Goal: Task Accomplishment & Management: Use online tool/utility

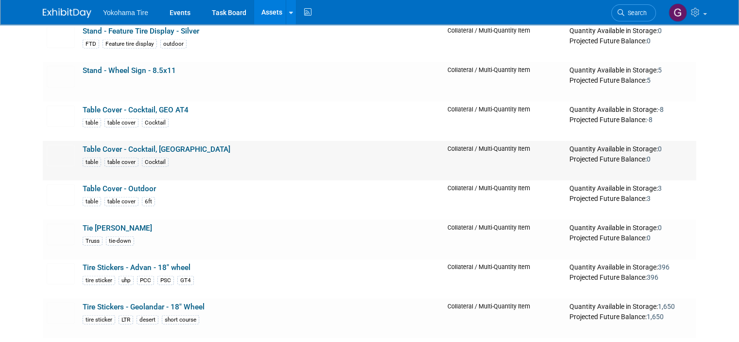
scroll to position [9571, 0]
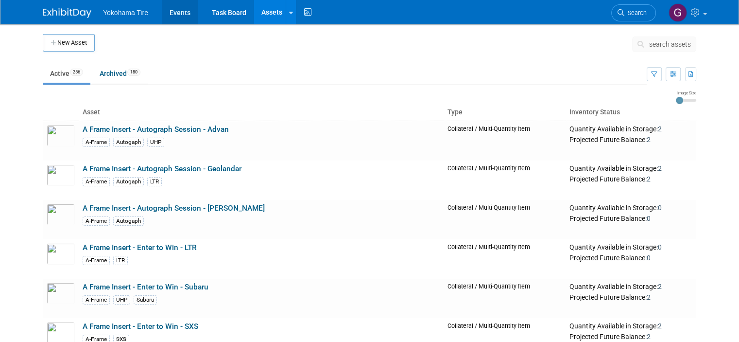
click at [176, 11] on link "Events" at bounding box center [179, 12] width 35 height 24
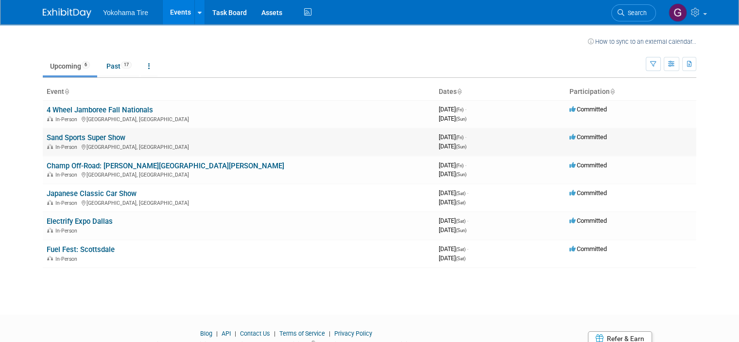
click at [85, 140] on link "Sand Sports Super Show" at bounding box center [86, 137] width 79 height 9
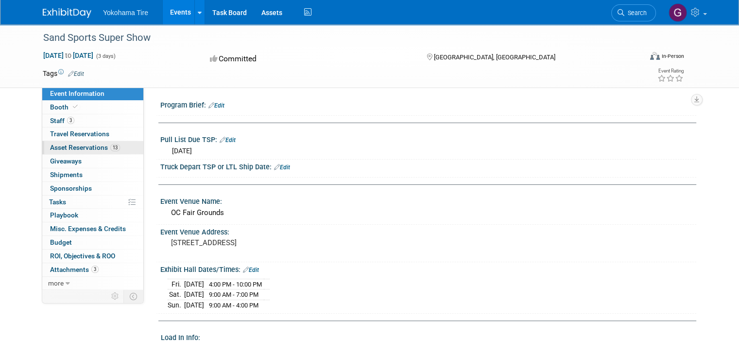
click at [78, 149] on span "Asset Reservations 13" at bounding box center [85, 147] width 70 height 8
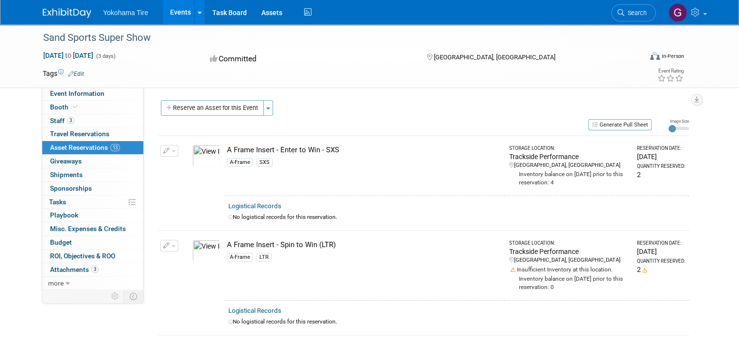
click at [635, 123] on button "Generate Pull Sheet" at bounding box center [619, 124] width 63 height 11
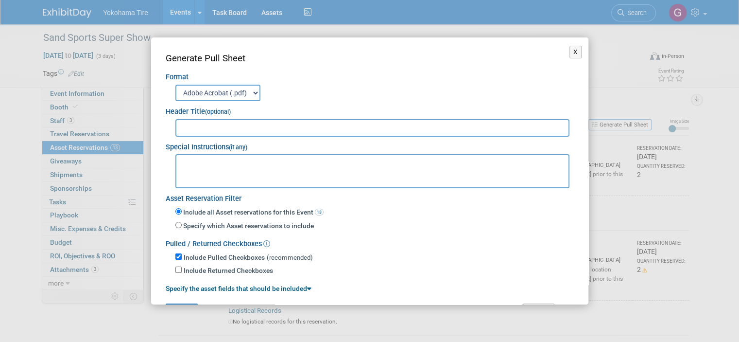
scroll to position [27, 0]
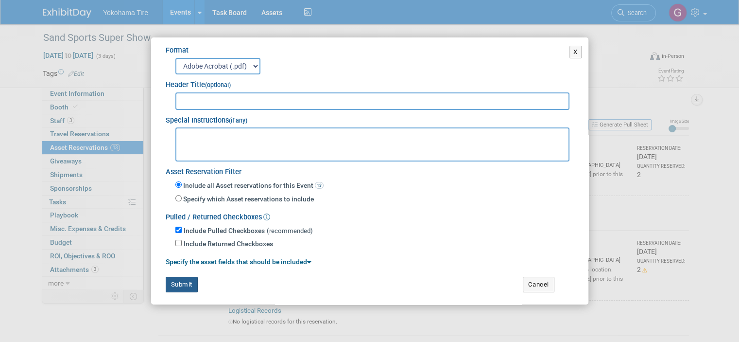
click at [183, 279] on button "Submit" at bounding box center [182, 284] width 32 height 16
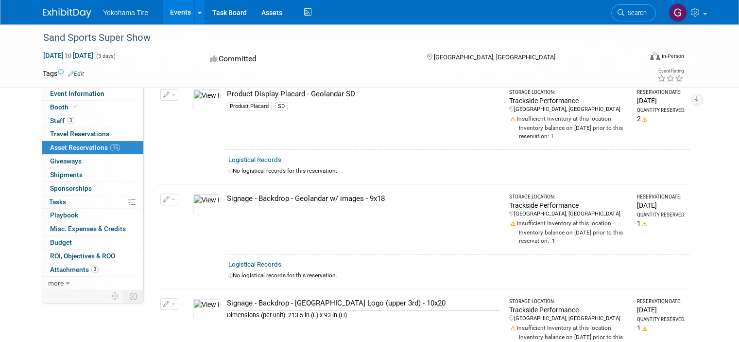
scroll to position [999, 0]
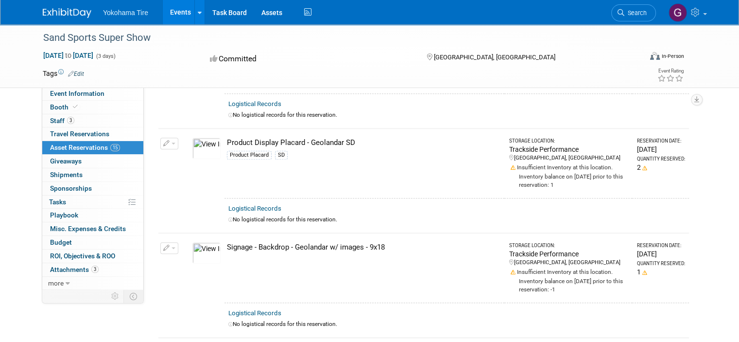
click at [52, 145] on span "Asset Reservations 15" at bounding box center [85, 147] width 70 height 8
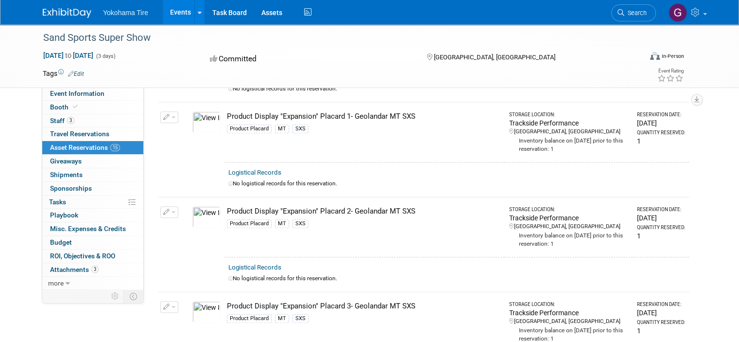
scroll to position [874, 0]
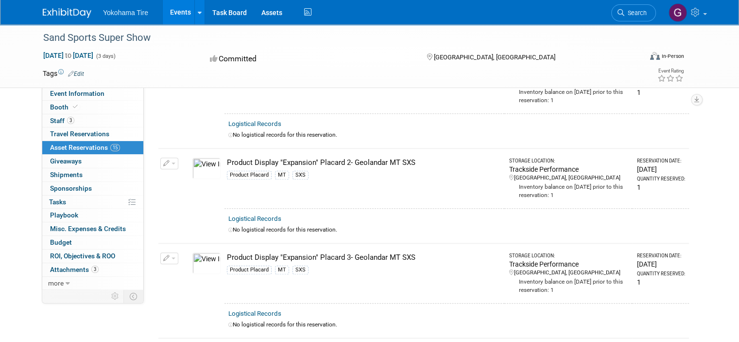
click at [196, 252] on img at bounding box center [206, 262] width 28 height 21
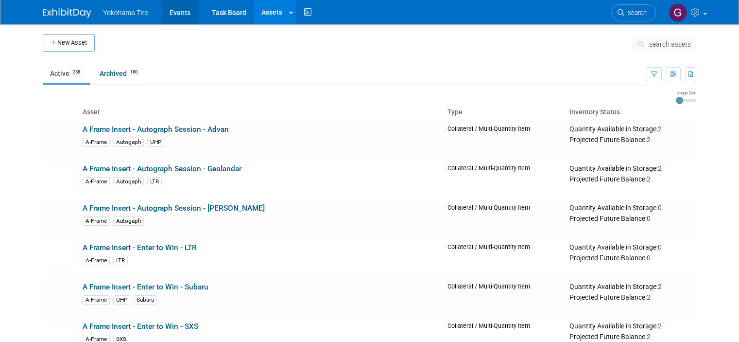
click at [173, 10] on link "Events" at bounding box center [179, 12] width 35 height 24
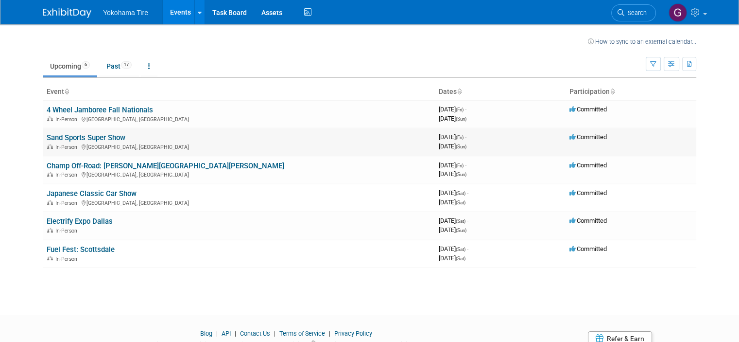
click at [82, 135] on link "Sand Sports Super Show" at bounding box center [86, 137] width 79 height 9
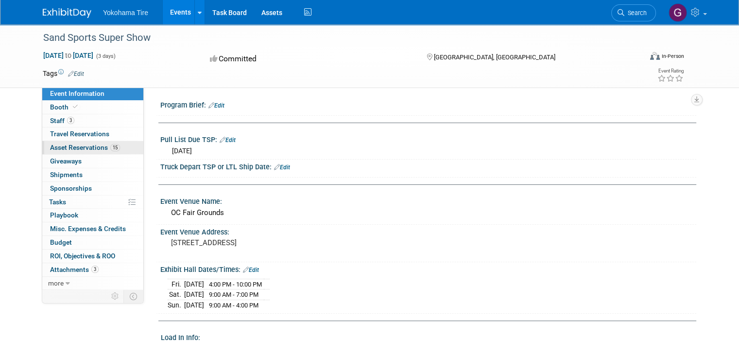
click at [79, 149] on span "Asset Reservations 15" at bounding box center [85, 147] width 70 height 8
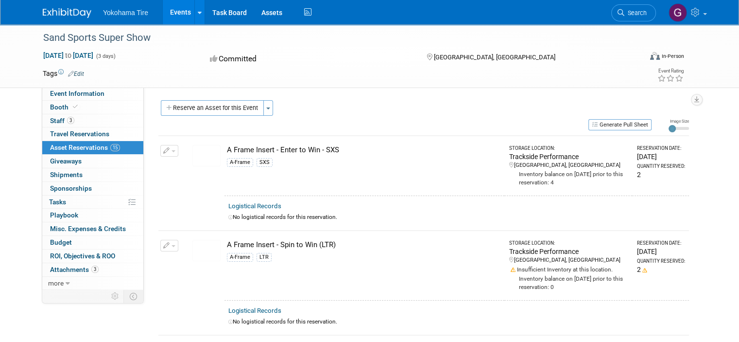
click at [175, 11] on link "Events" at bounding box center [180, 12] width 35 height 24
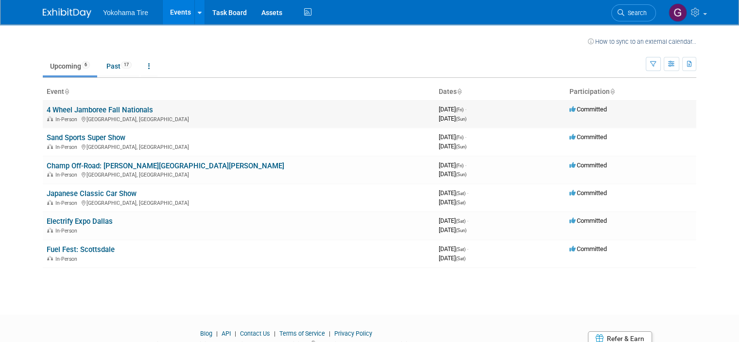
click at [98, 115] on div "In-Person [GEOGRAPHIC_DATA], [GEOGRAPHIC_DATA]" at bounding box center [239, 119] width 384 height 8
click at [106, 106] on link "4 Wheel Jamboree Fall Nationals" at bounding box center [100, 109] width 106 height 9
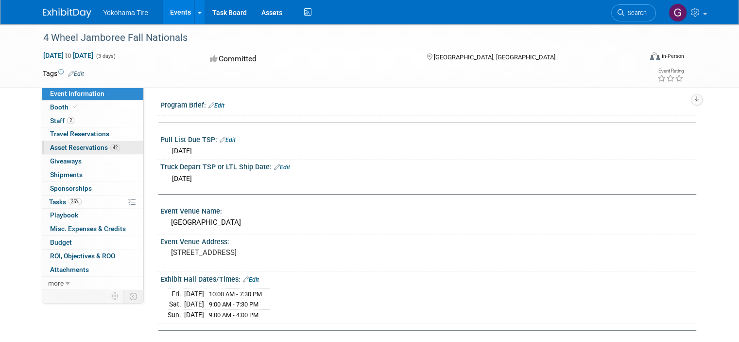
click at [85, 148] on span "Asset Reservations 42" at bounding box center [85, 147] width 70 height 8
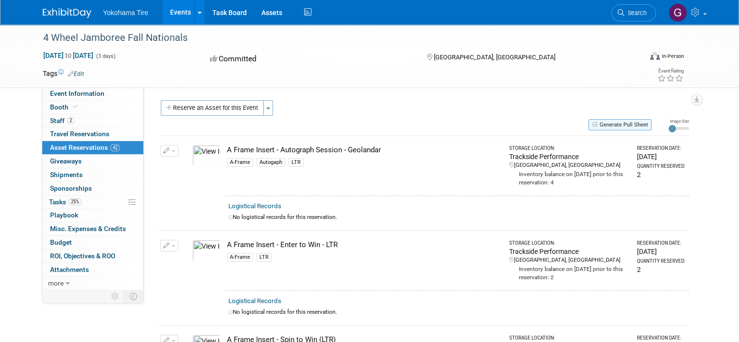
click at [615, 122] on button "Generate Pull Sheet" at bounding box center [619, 124] width 63 height 11
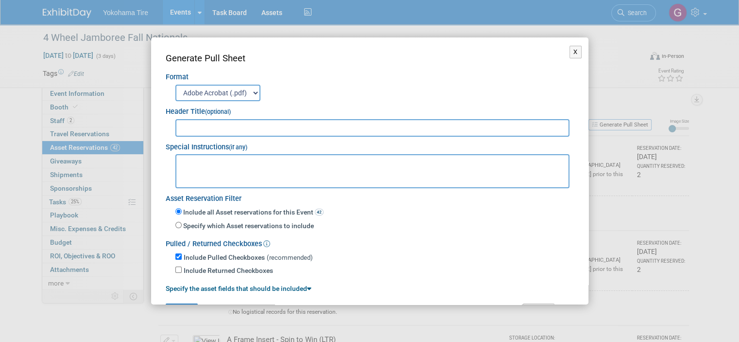
scroll to position [27, 0]
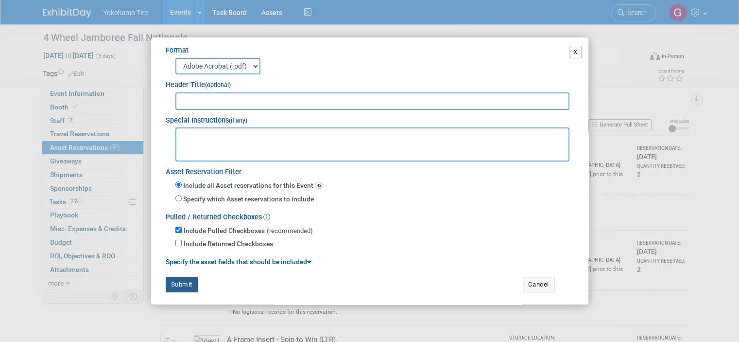
click at [182, 282] on button "Submit" at bounding box center [182, 284] width 32 height 16
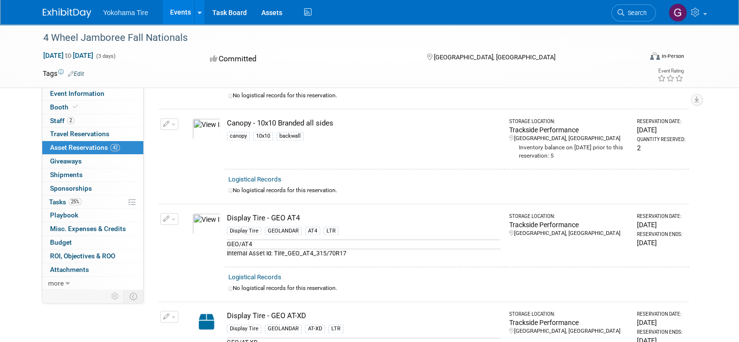
scroll to position [972, 0]
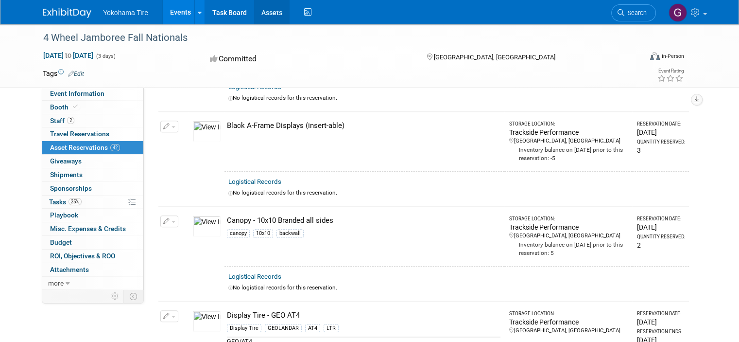
click at [266, 13] on link "Assets" at bounding box center [271, 12] width 35 height 24
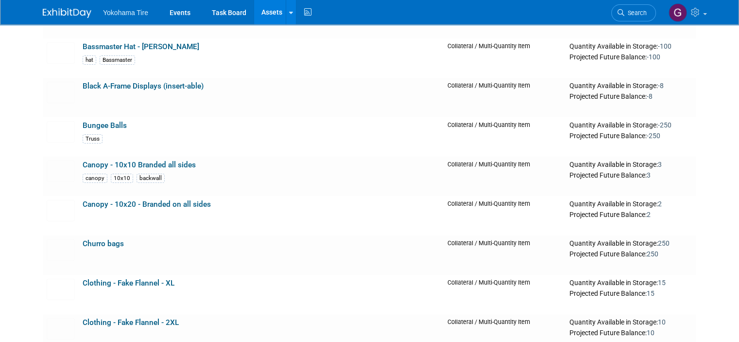
scroll to position [3401, 0]
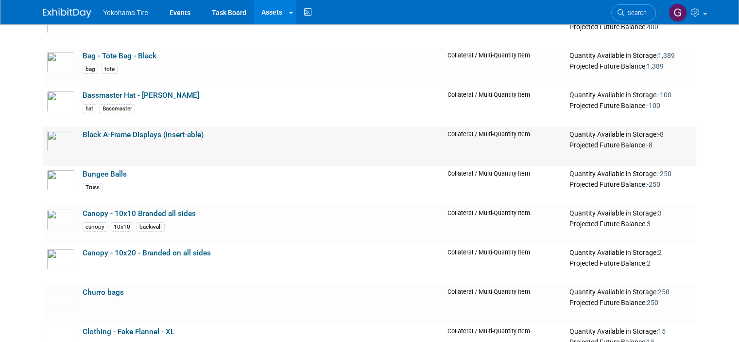
click at [138, 132] on link "Black A-Frame Displays (insert-able)" at bounding box center [143, 134] width 121 height 9
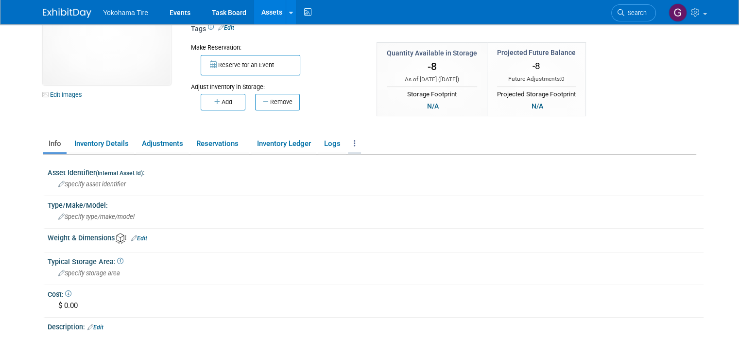
scroll to position [97, 0]
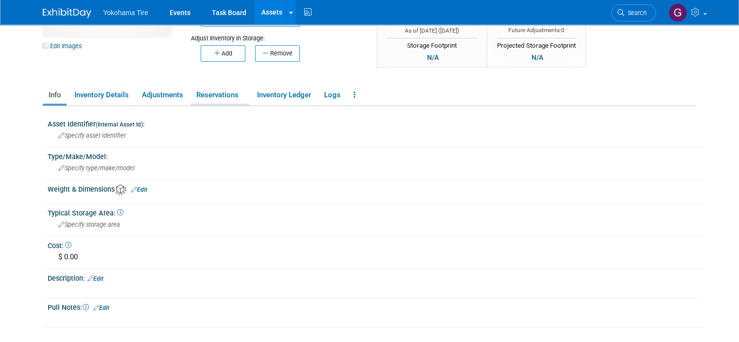
click at [210, 94] on link "Reservations" at bounding box center [219, 94] width 59 height 17
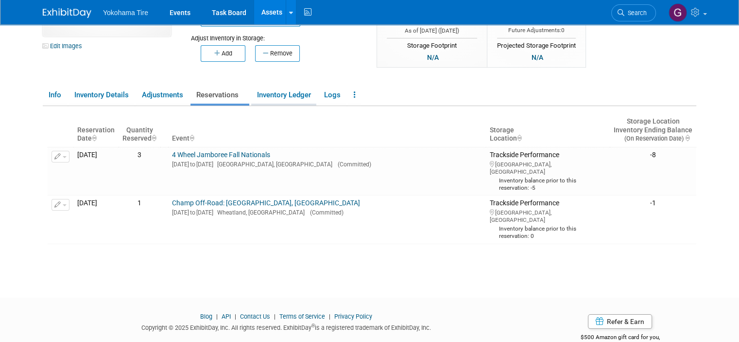
click at [285, 93] on link "Inventory Ledger" at bounding box center [283, 94] width 65 height 17
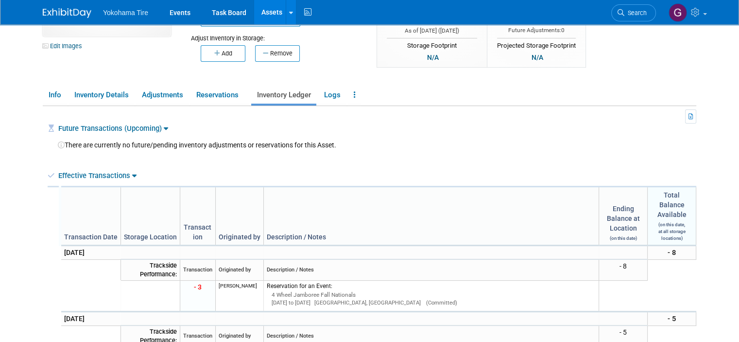
scroll to position [0, 0]
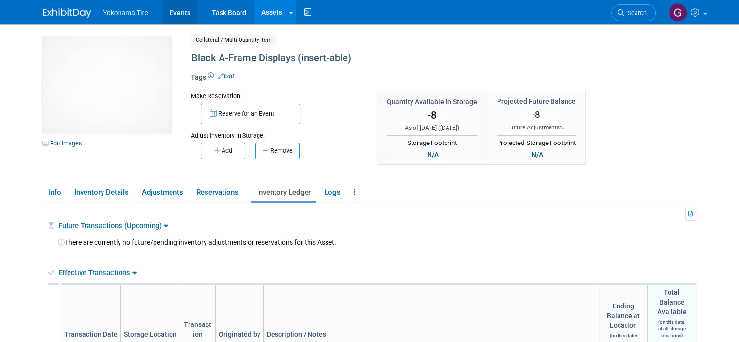
click at [177, 11] on link "Events" at bounding box center [179, 12] width 35 height 24
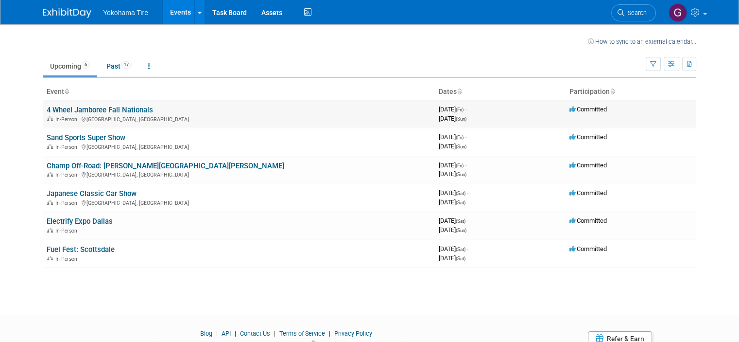
click at [90, 109] on link "4 Wheel Jamboree Fall Nationals" at bounding box center [100, 109] width 106 height 9
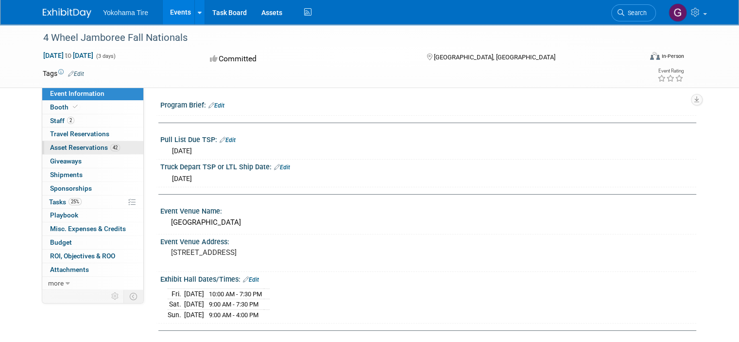
click at [78, 149] on span "Asset Reservations 42" at bounding box center [85, 147] width 70 height 8
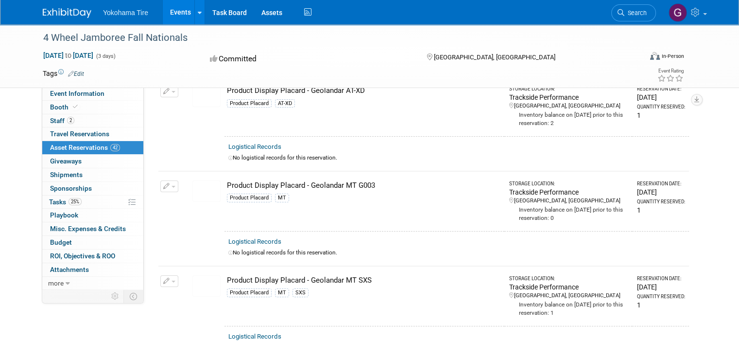
scroll to position [3304, 0]
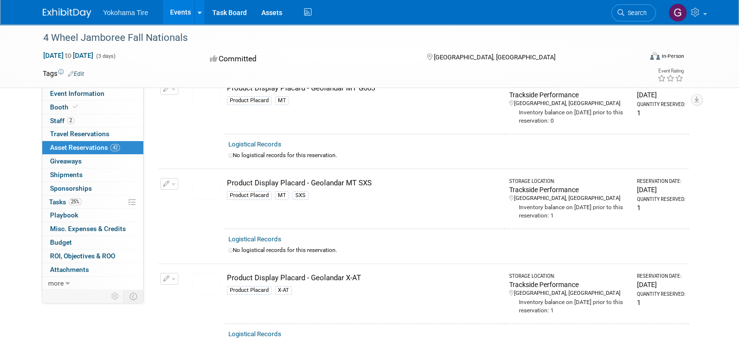
click at [202, 178] on img at bounding box center [206, 188] width 28 height 21
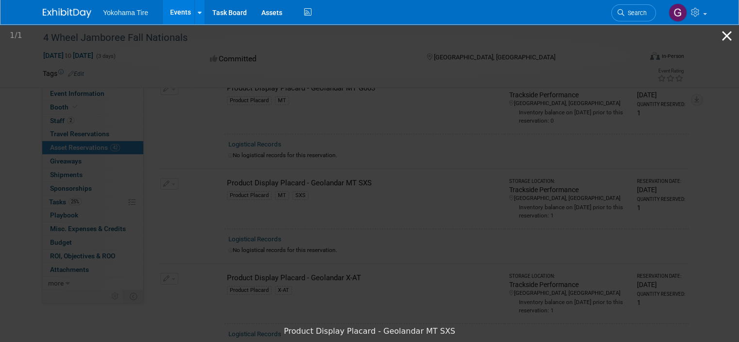
click at [727, 37] on button "Close gallery" at bounding box center [727, 35] width 24 height 23
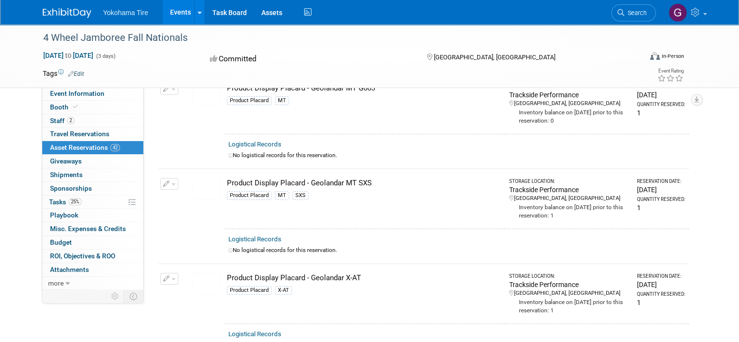
click at [192, 273] on img at bounding box center [206, 283] width 28 height 21
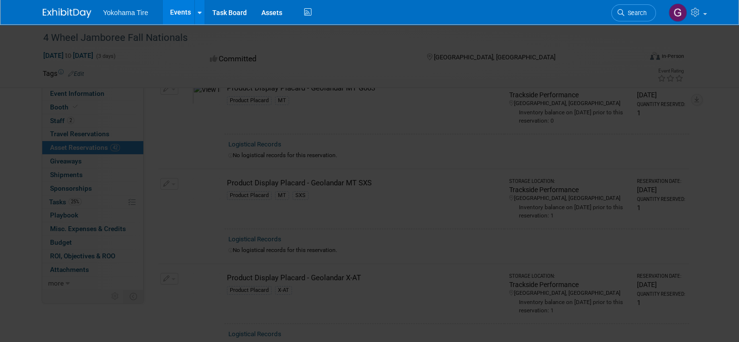
click at [191, 264] on picture at bounding box center [369, 172] width 739 height 298
click at [730, 33] on button "Close gallery" at bounding box center [727, 35] width 24 height 23
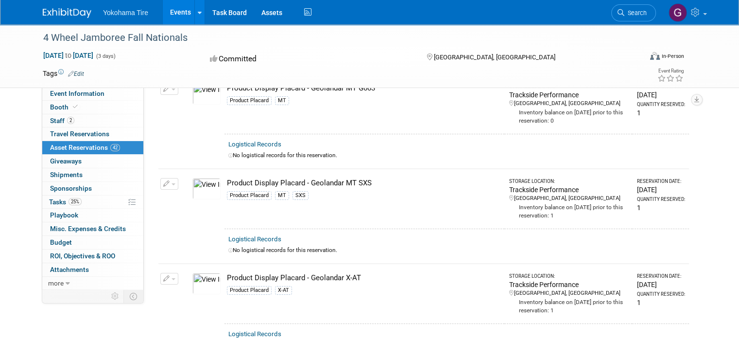
click at [200, 178] on img at bounding box center [206, 188] width 28 height 21
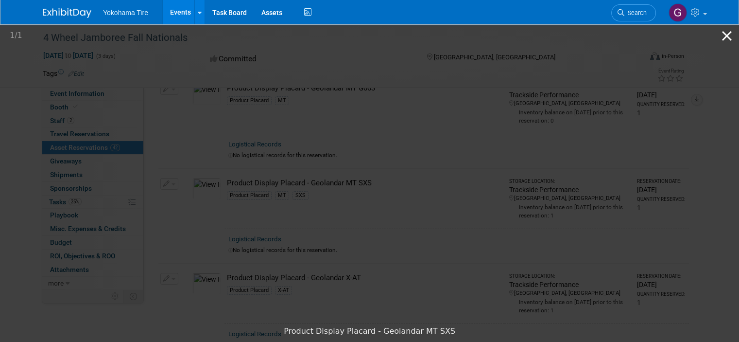
click at [728, 35] on button "Close gallery" at bounding box center [727, 35] width 24 height 23
